Goal: Task Accomplishment & Management: Use online tool/utility

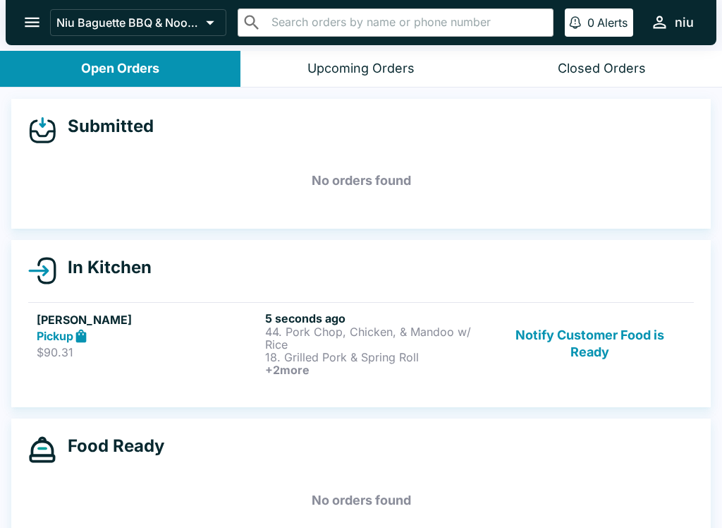
click at [333, 332] on p "44. Pork Chop, Chicken, & Mandoo w/ Rice" at bounding box center [376, 337] width 223 height 25
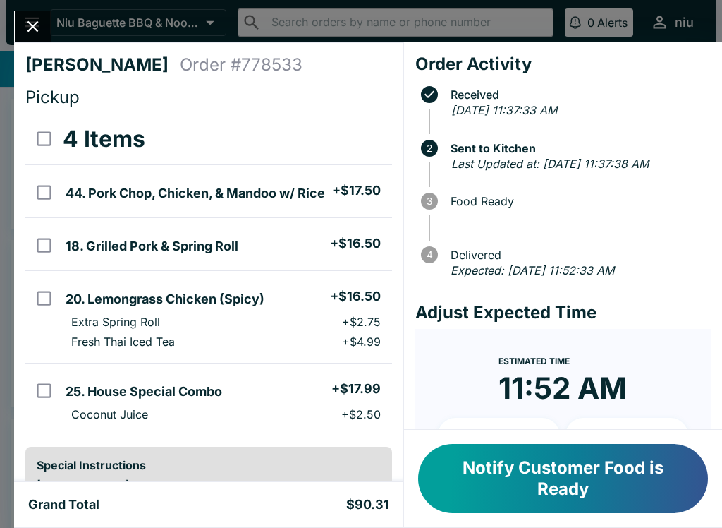
click at [474, 465] on button "Notify Customer Food is Ready" at bounding box center [563, 478] width 290 height 69
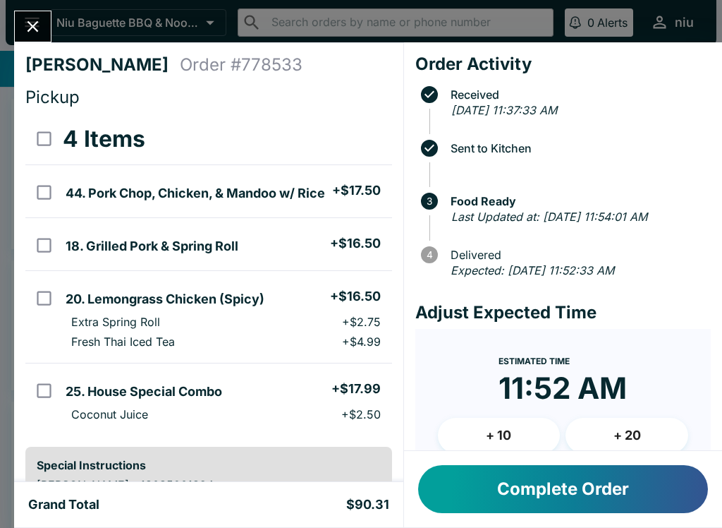
click at [40, 39] on button "Close" at bounding box center [33, 26] width 36 height 30
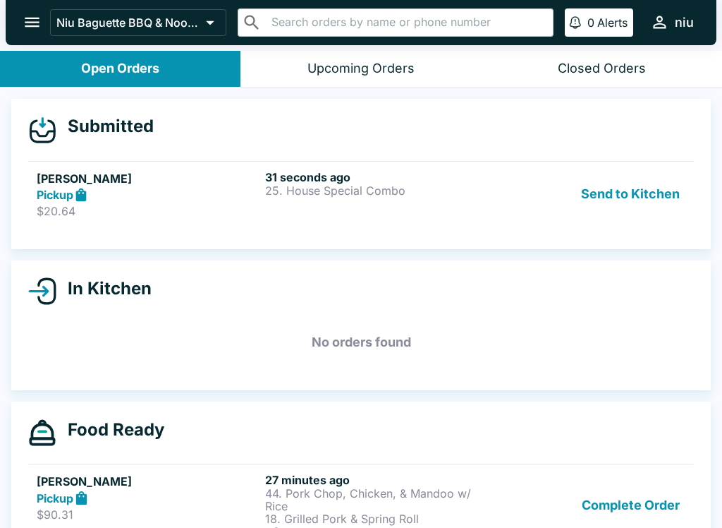
click at [578, 213] on div "Send to Kitchen" at bounding box center [589, 194] width 191 height 49
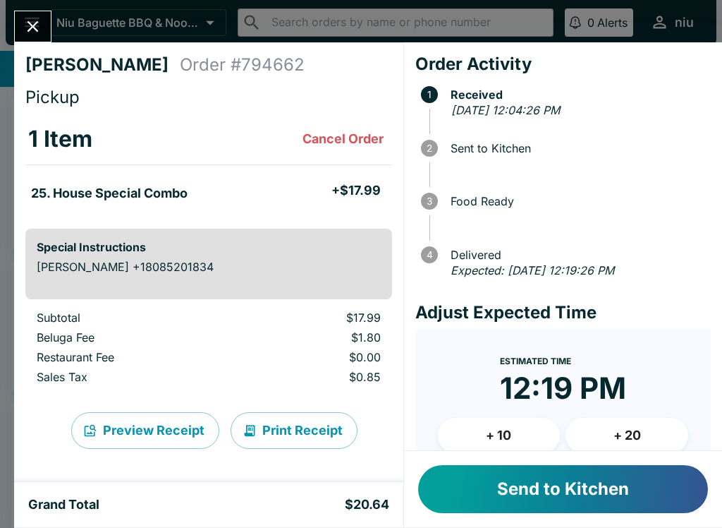
click at [472, 489] on button "Send to Kitchen" at bounding box center [563, 489] width 290 height 48
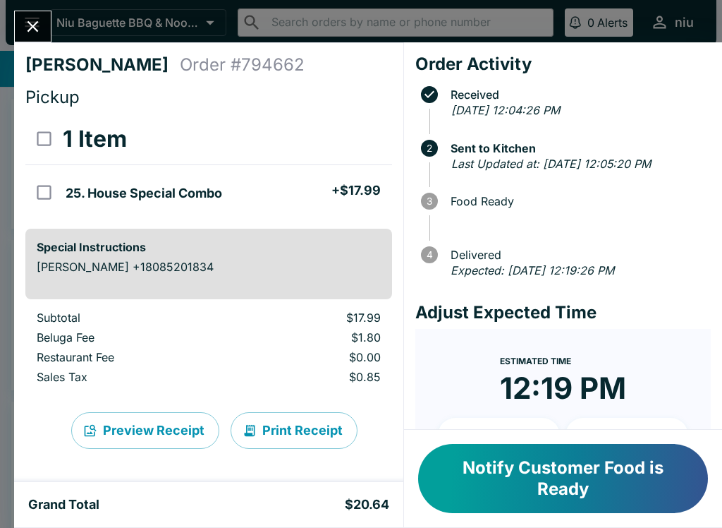
click at [476, 484] on button "Notify Customer Food is Ready" at bounding box center [563, 478] width 290 height 69
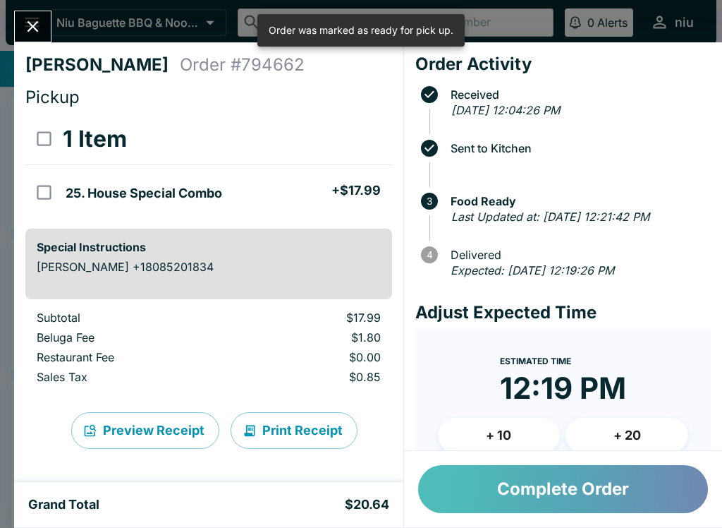
click at [465, 487] on button "Complete Order" at bounding box center [563, 489] width 290 height 48
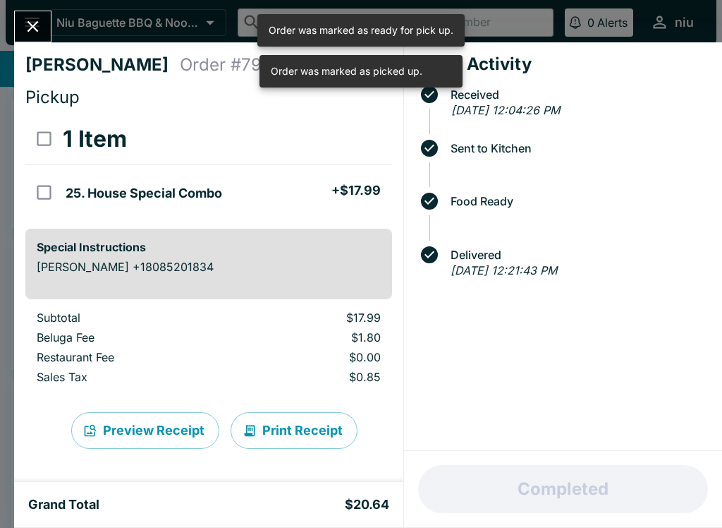
click at [32, 38] on button "Close" at bounding box center [33, 26] width 36 height 30
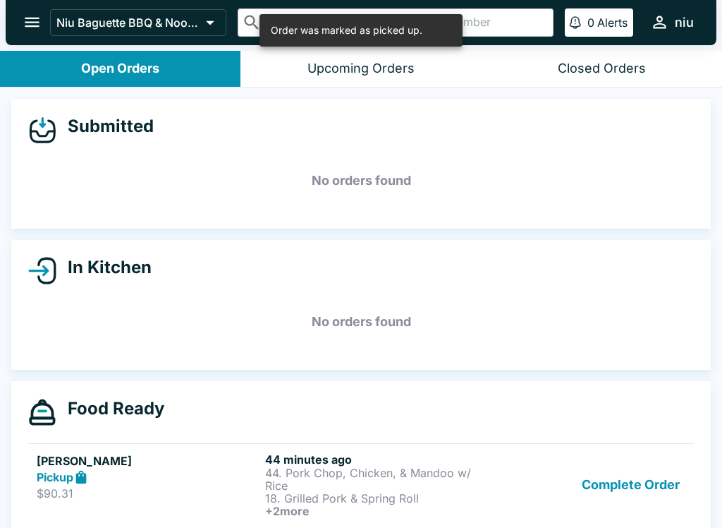
click at [451, 511] on h6 "+ 2 more" at bounding box center [376, 510] width 223 height 13
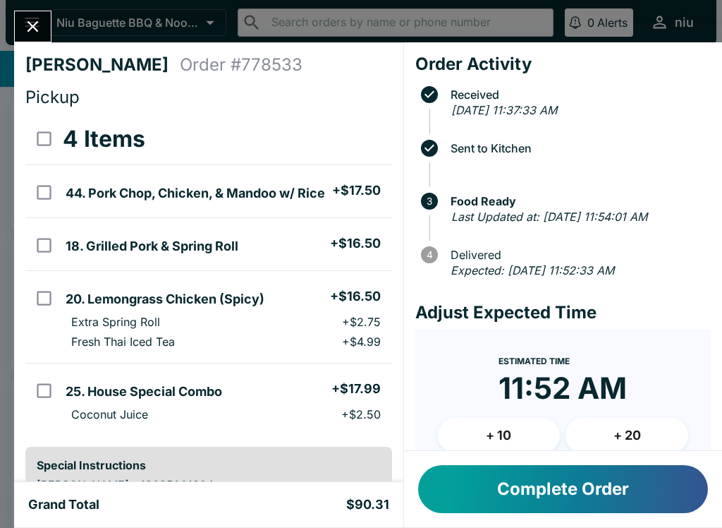
click at [462, 489] on button "Complete Order" at bounding box center [563, 489] width 290 height 48
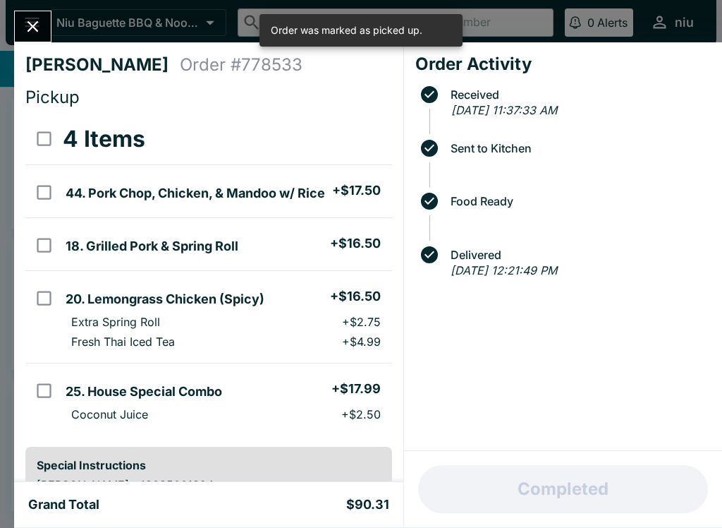
click at [42, 22] on icon "Close" at bounding box center [32, 26] width 19 height 19
